Goal: Task Accomplishment & Management: Use online tool/utility

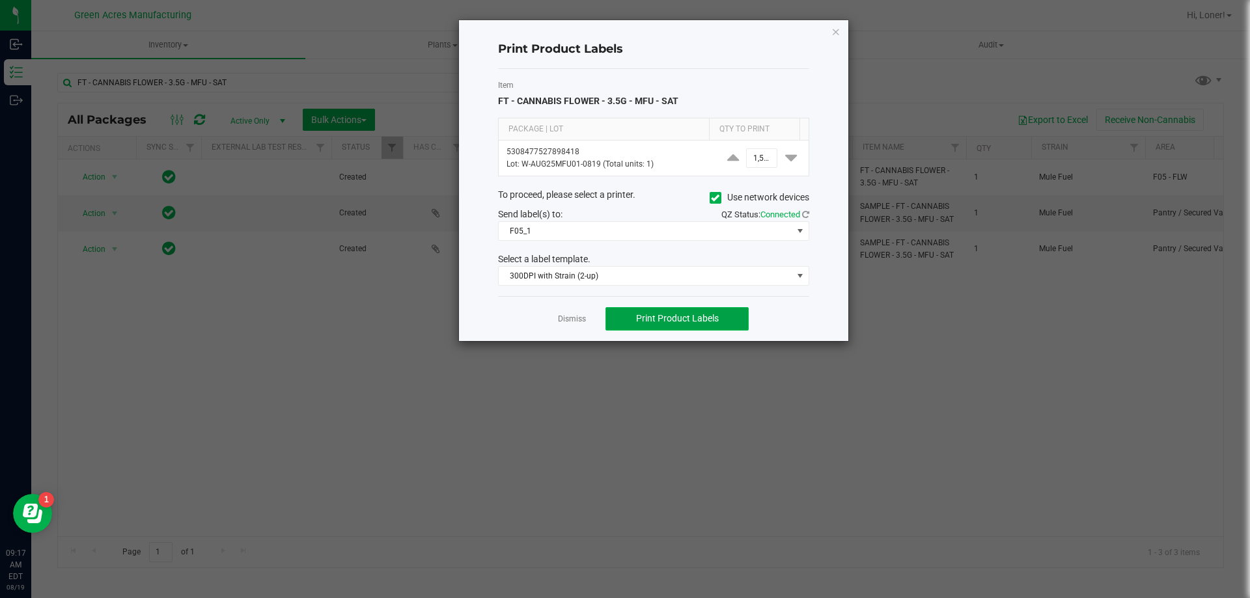
click at [714, 316] on span "Print Product Labels" at bounding box center [677, 318] width 83 height 10
click at [708, 307] on button "Print Product Labels" at bounding box center [677, 318] width 143 height 23
drag, startPoint x: 863, startPoint y: 430, endPoint x: 516, endPoint y: 315, distance: 365.5
click at [516, 315] on div "Dismiss Print Product Labels" at bounding box center [653, 318] width 311 height 45
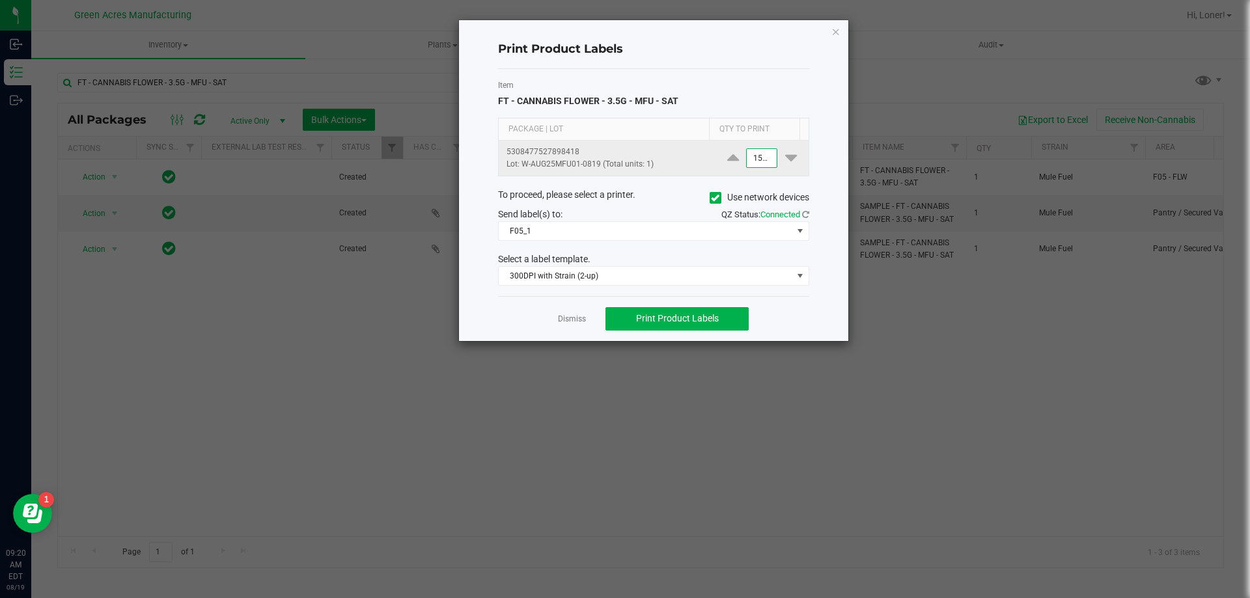
click at [747, 160] on input "1500" at bounding box center [762, 158] width 30 height 18
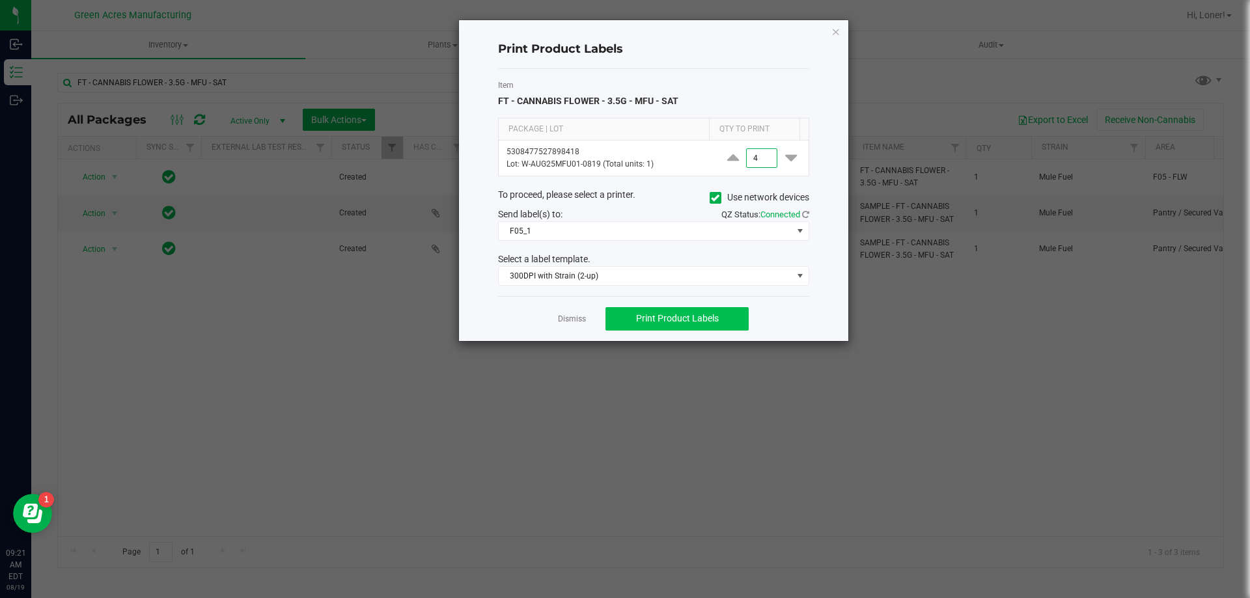
type input "4"
click at [659, 326] on button "Print Product Labels" at bounding box center [677, 318] width 143 height 23
drag, startPoint x: 706, startPoint y: 313, endPoint x: 682, endPoint y: 288, distance: 34.6
click at [705, 311] on button "Print Product Labels" at bounding box center [677, 318] width 143 height 23
click at [690, 328] on button "Print Product Labels" at bounding box center [677, 318] width 143 height 23
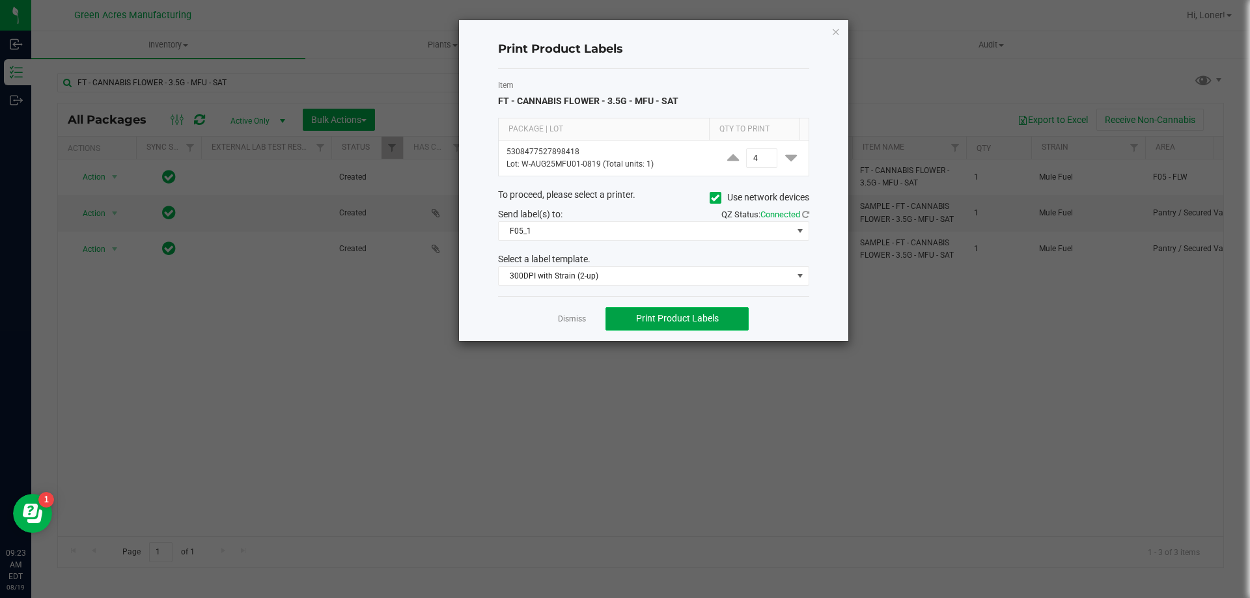
click at [726, 317] on button "Print Product Labels" at bounding box center [677, 318] width 143 height 23
click at [675, 319] on span "Print Product Labels" at bounding box center [677, 318] width 83 height 10
